Goal: Task Accomplishment & Management: Manage account settings

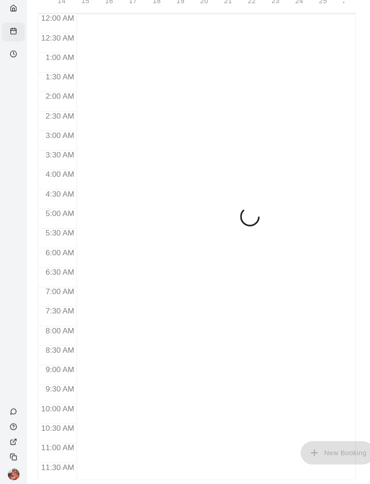
scroll to position [0, 3906]
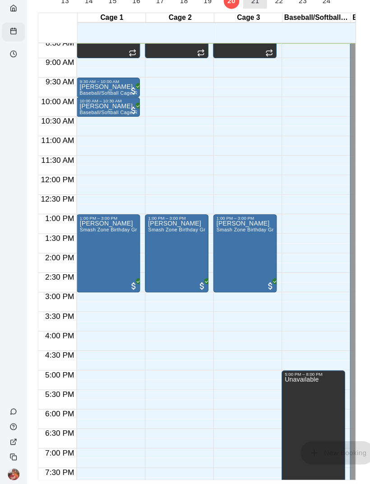
click at [235, 33] on p "21" at bounding box center [236, 37] width 8 height 9
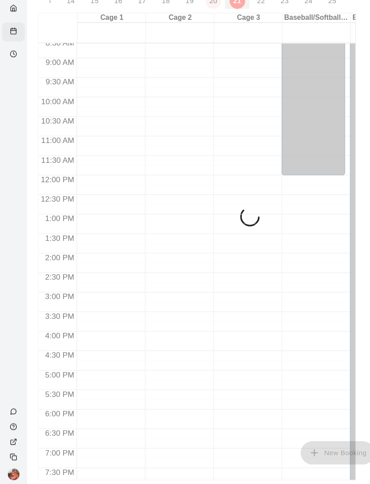
scroll to position [0, 3928]
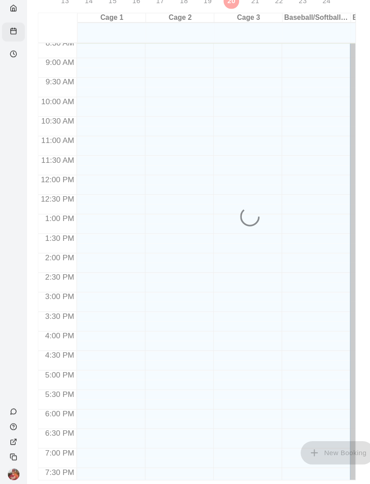
scroll to position [312, 0]
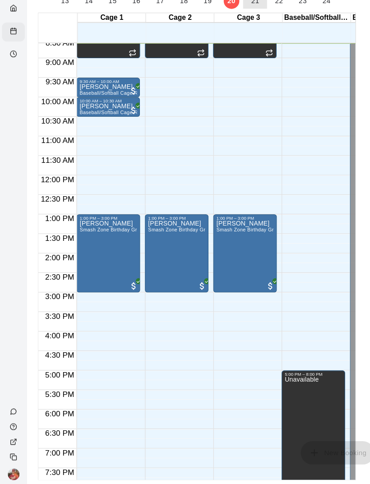
click at [238, 19] on button "S 21" at bounding box center [236, 32] width 22 height 26
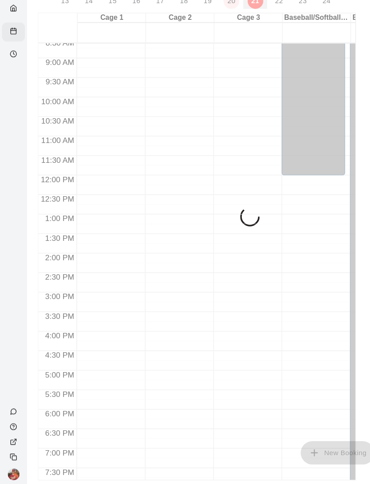
scroll to position [0, 3928]
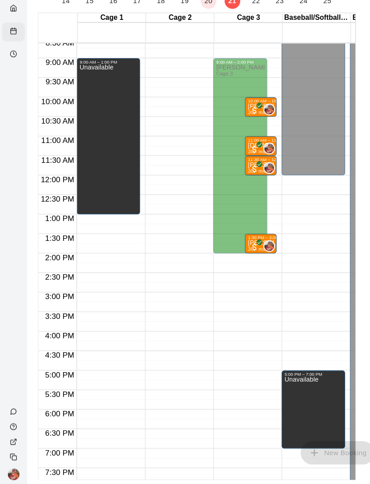
click at [241, 130] on div "Rick White Cage 3" at bounding box center [222, 338] width 45 height 484
click at [14, 79] on div "Availability" at bounding box center [12, 88] width 21 height 18
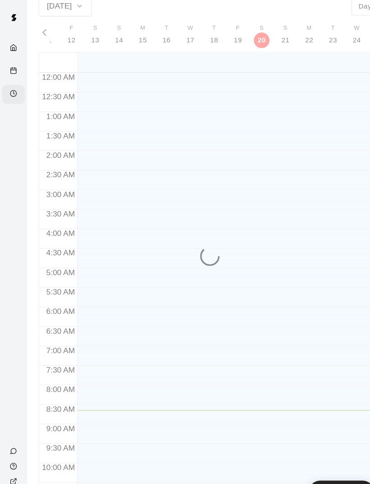
scroll to position [312, 0]
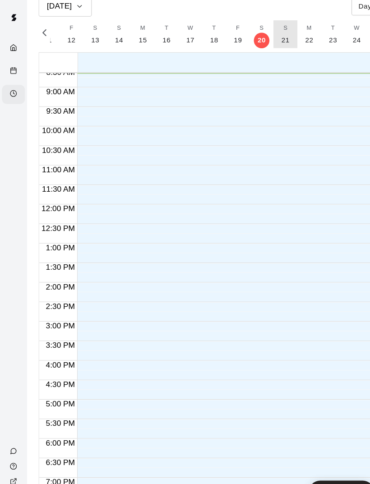
click at [261, 42] on p "21" at bounding box center [264, 37] width 8 height 9
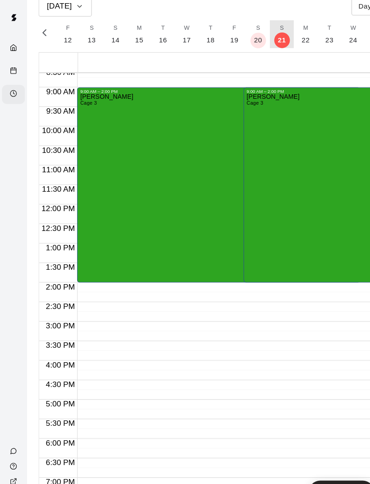
scroll to position [0, 3900]
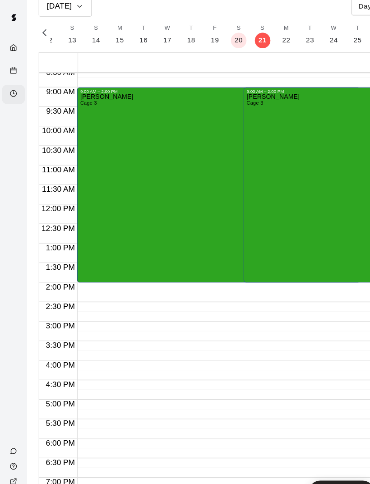
click at [285, 185] on div "Rick White Cage 3" at bounding box center [302, 329] width 149 height 484
click at [289, 383] on div at bounding box center [185, 242] width 370 height 484
